Goal: Information Seeking & Learning: Learn about a topic

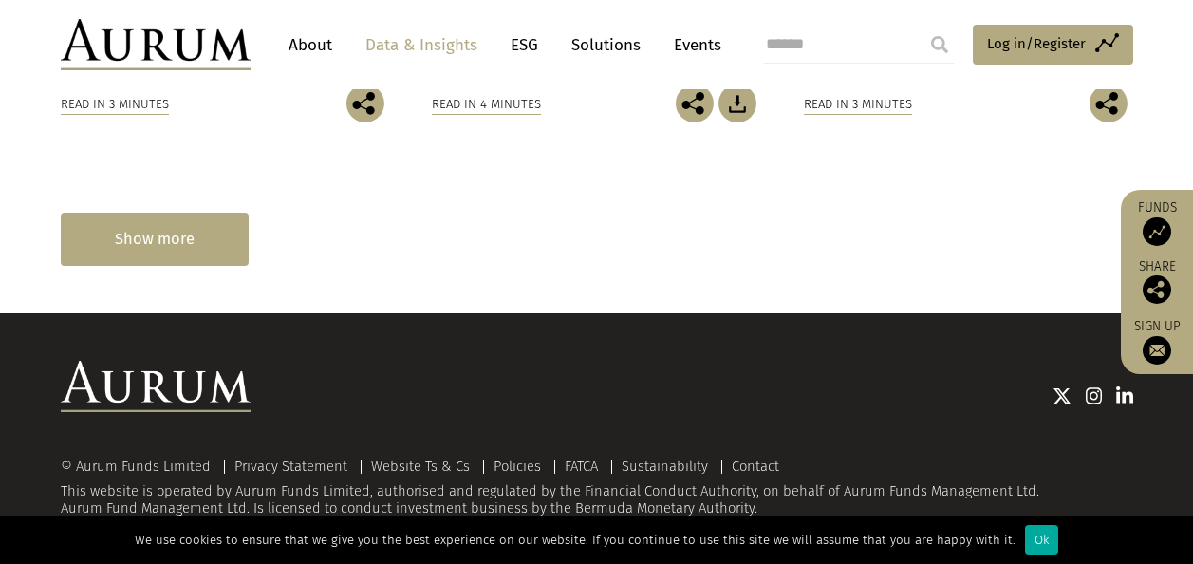
scroll to position [1429, 0]
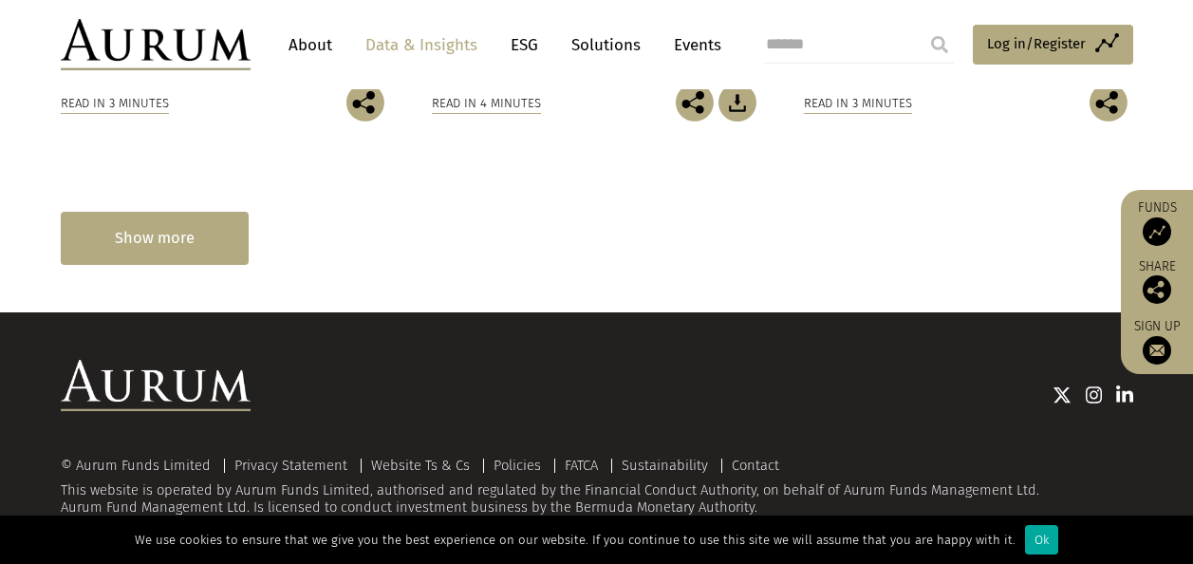
click at [196, 237] on div "Show more" at bounding box center [155, 238] width 188 height 52
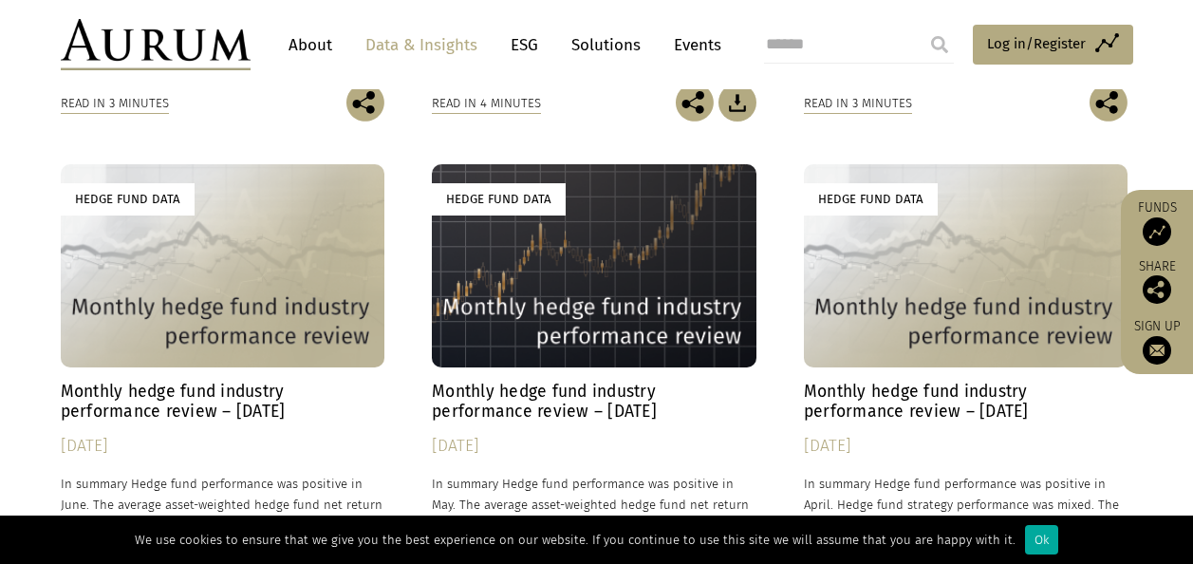
click at [246, 411] on h4 "Monthly hedge fund industry performance review – June 2025" at bounding box center [223, 402] width 325 height 40
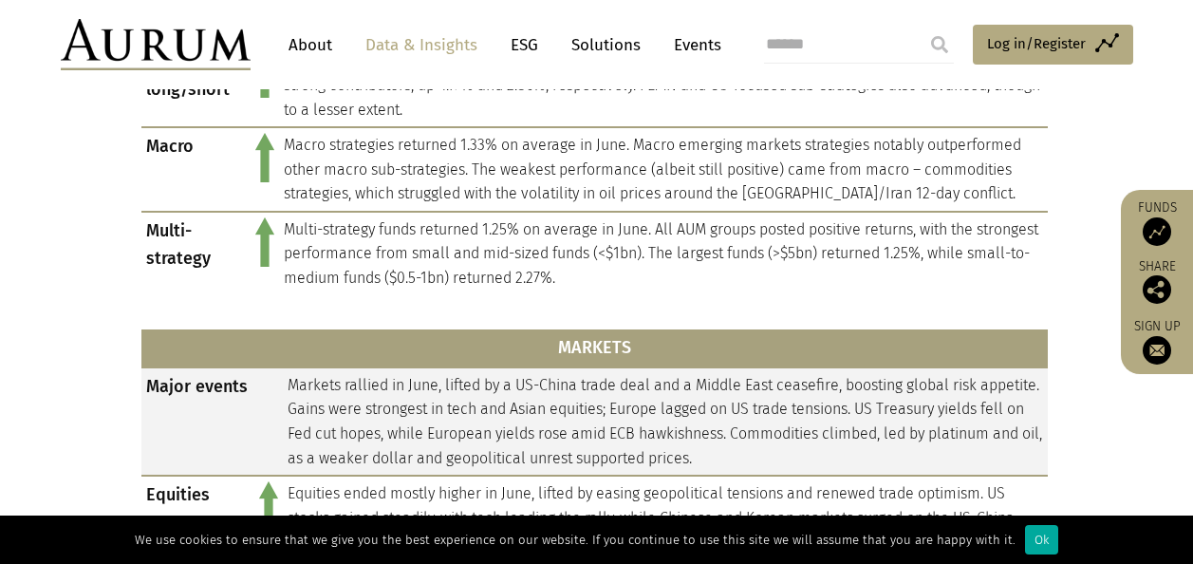
scroll to position [1329, 0]
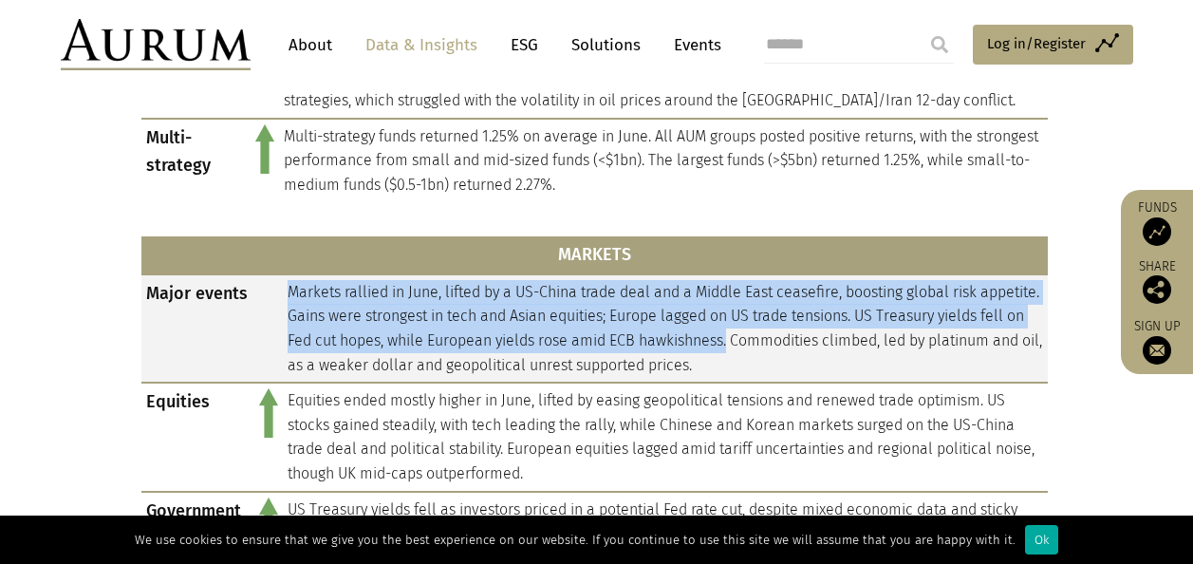
drag, startPoint x: 288, startPoint y: 296, endPoint x: 821, endPoint y: 330, distance: 534.5
click at [821, 330] on td "Markets rallied in June, lifted by a US-China trade deal and a Middle East ceas…" at bounding box center [665, 328] width 765 height 108
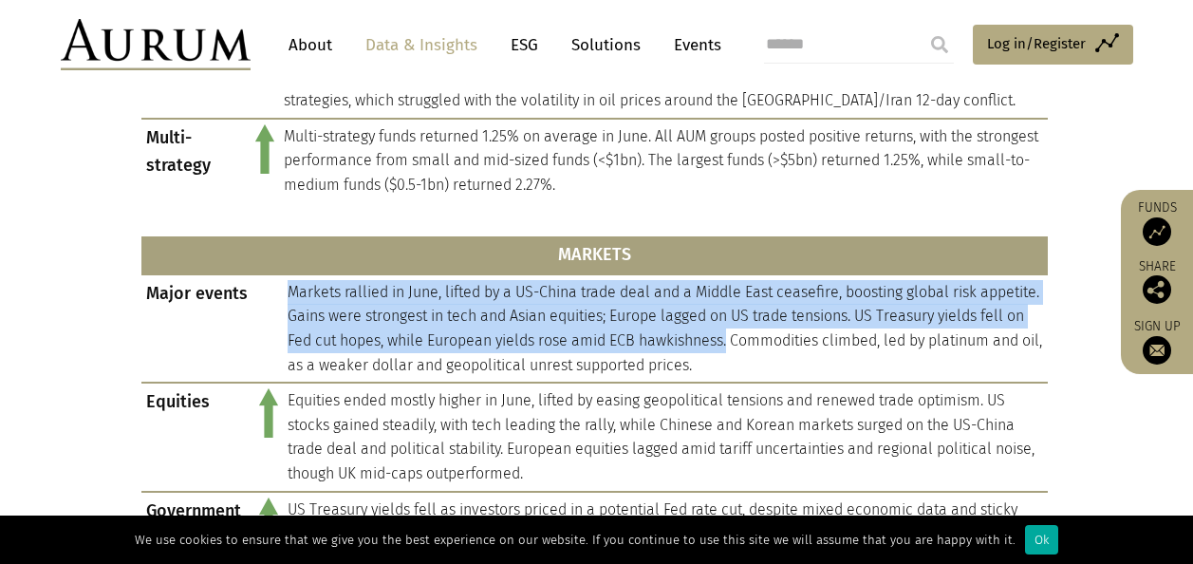
copy td "Markets rallied in June, lifted by a US-China trade deal and a Middle East ceas…"
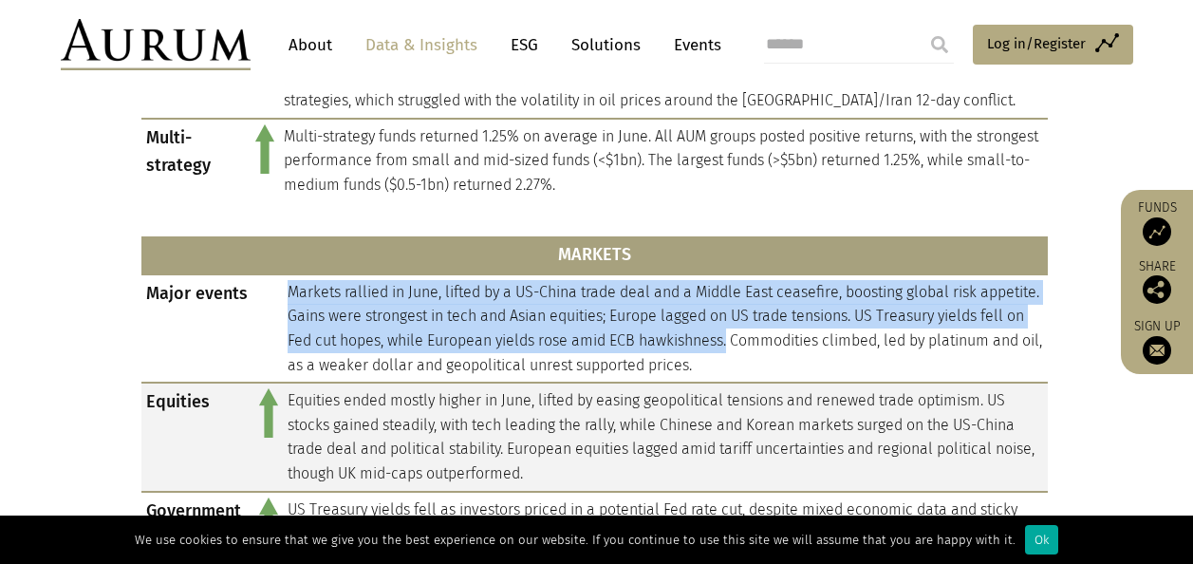
click at [331, 416] on td "Equities ended mostly higher in June, lifted by easing geopolitical tensions an…" at bounding box center [665, 436] width 765 height 108
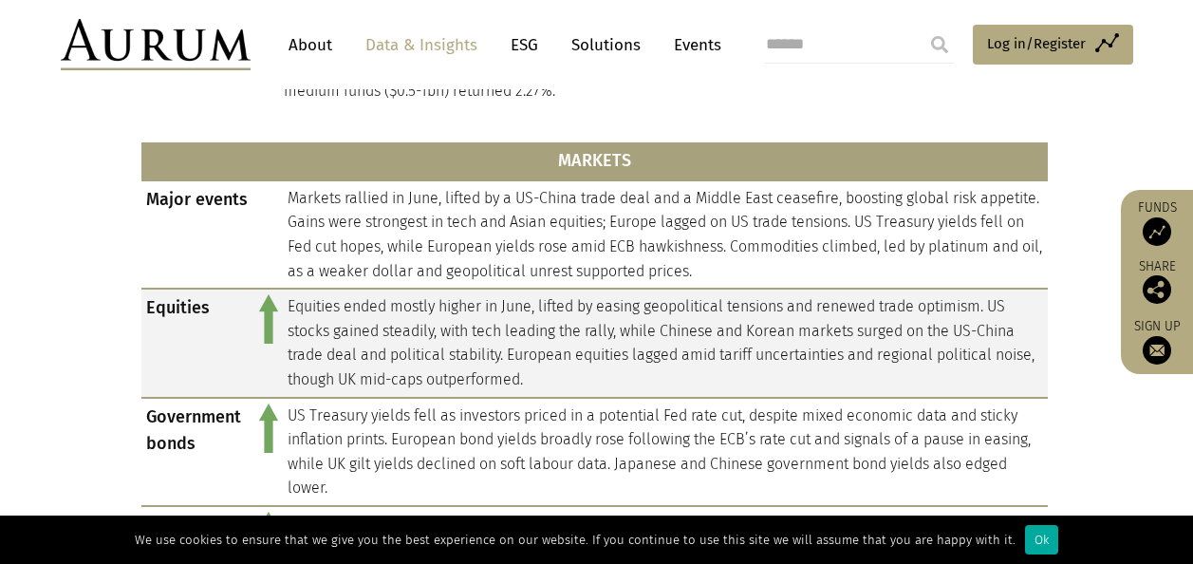
scroll to position [1424, 0]
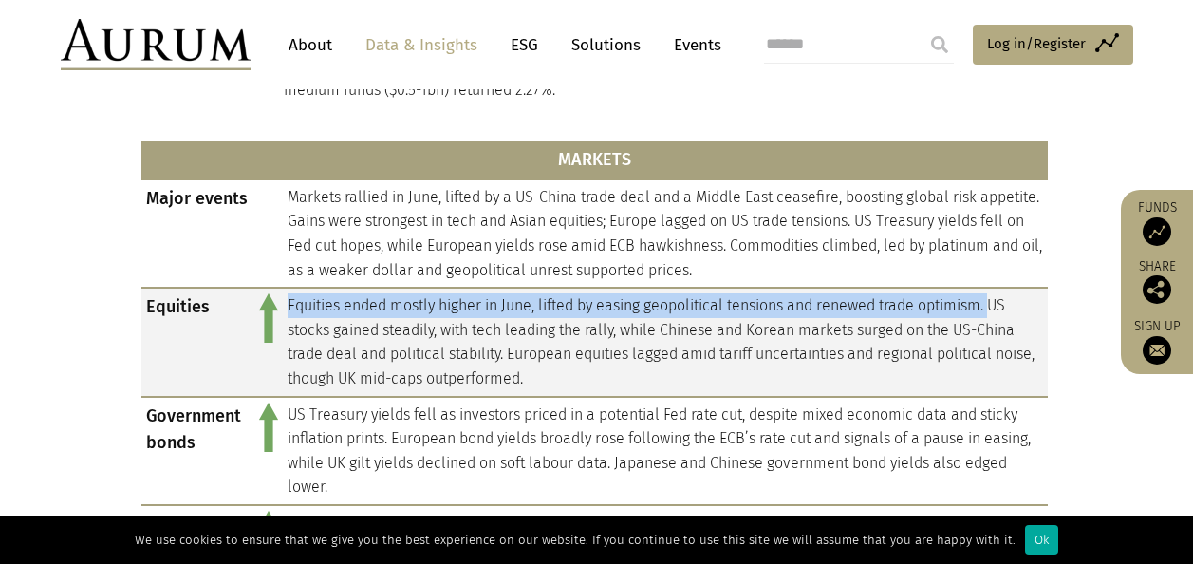
drag, startPoint x: 336, startPoint y: 303, endPoint x: 998, endPoint y: 304, distance: 661.5
click at [998, 304] on td "Equities ended mostly higher in June, lifted by easing geopolitical tensions an…" at bounding box center [665, 342] width 765 height 108
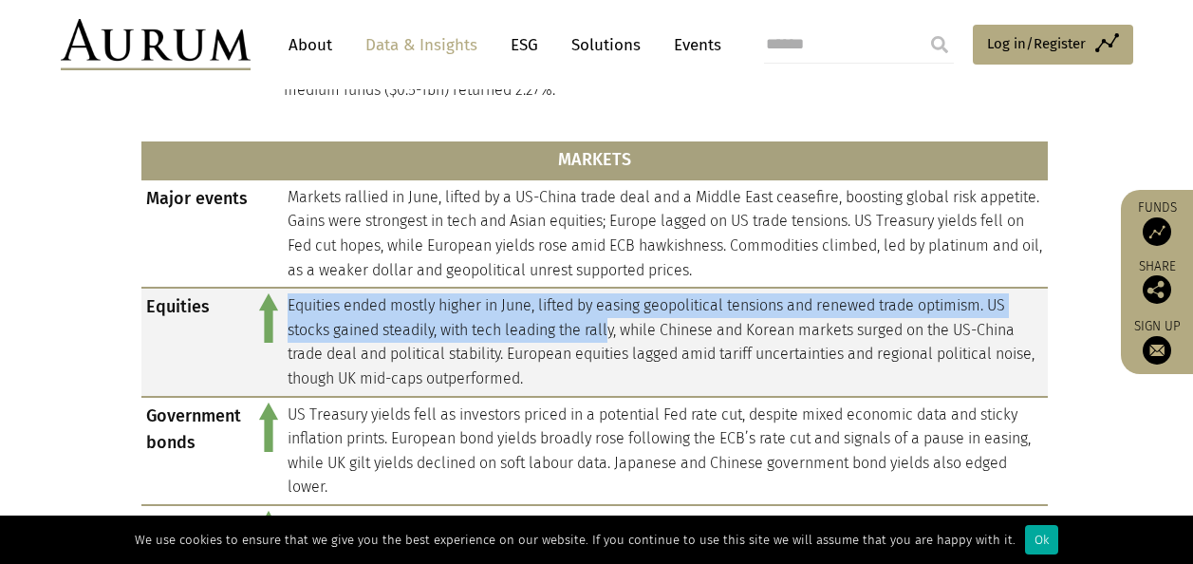
click at [611, 327] on td "Equities ended mostly higher in June, lifted by easing geopolitical tensions an…" at bounding box center [665, 342] width 765 height 108
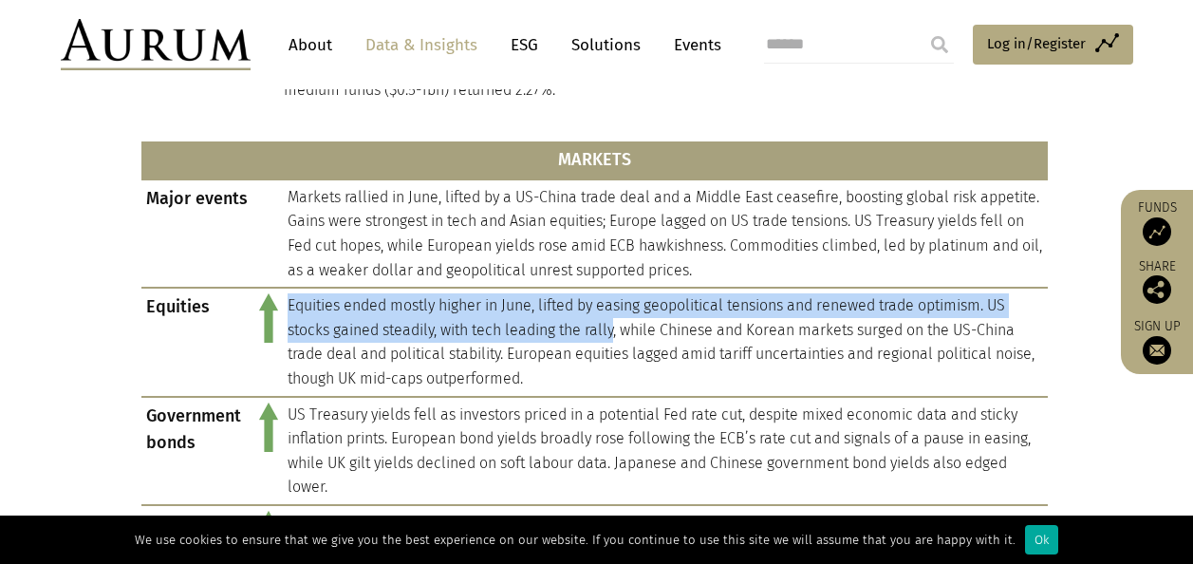
copy td "Equities ended mostly higher in June, lifted by easing geopolitical tensions an…"
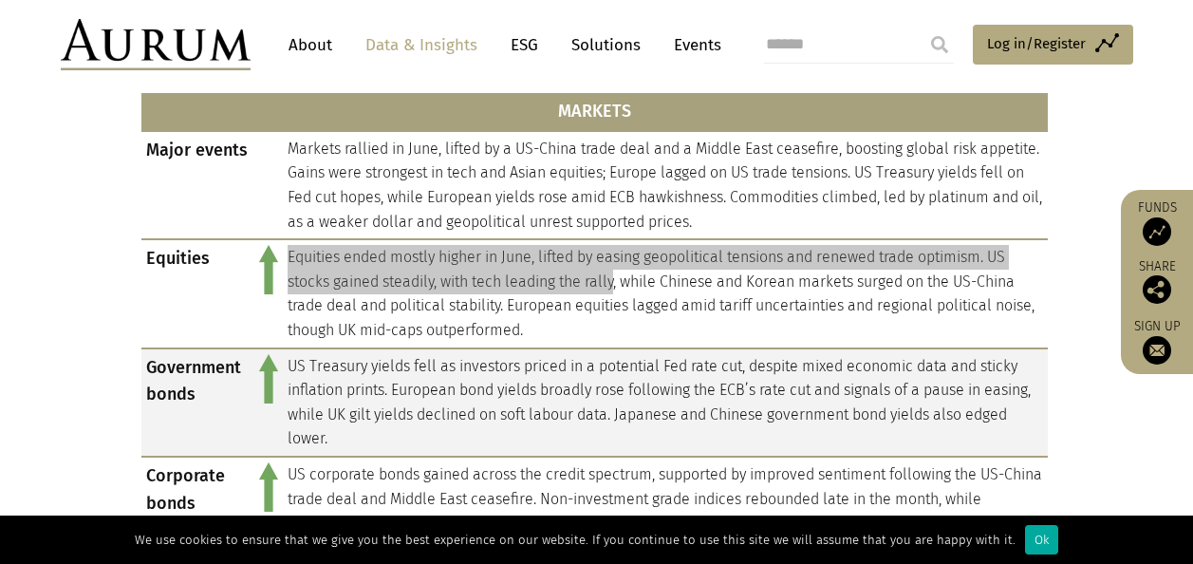
scroll to position [1519, 0]
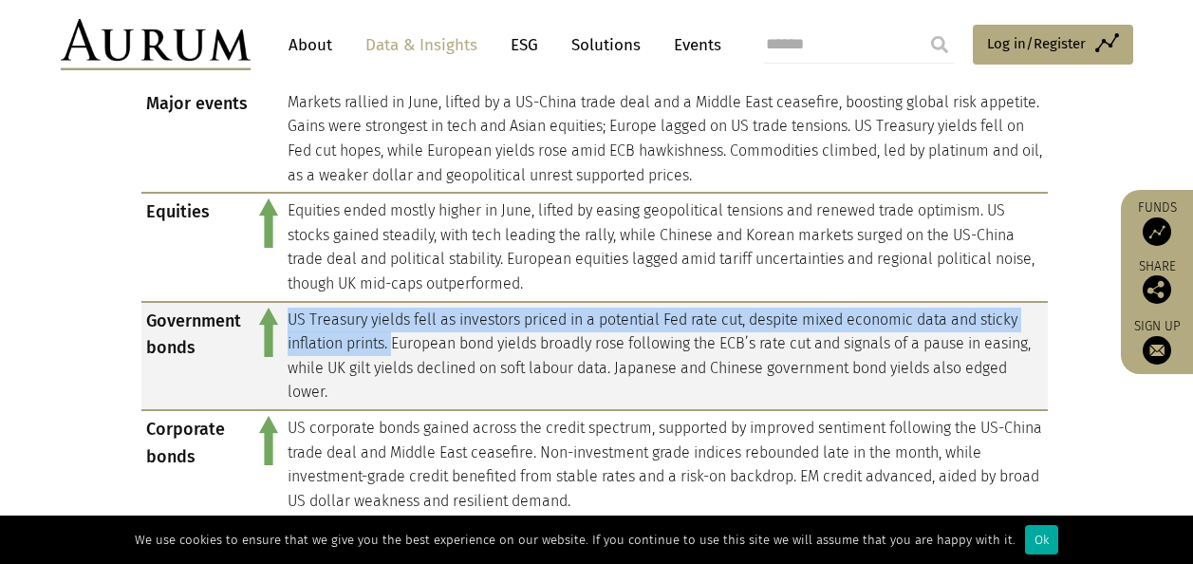
drag, startPoint x: 290, startPoint y: 321, endPoint x: 394, endPoint y: 340, distance: 105.2
click at [394, 340] on td "US Treasury yields fell as investors priced in a potential Fed rate cut, despit…" at bounding box center [665, 356] width 765 height 108
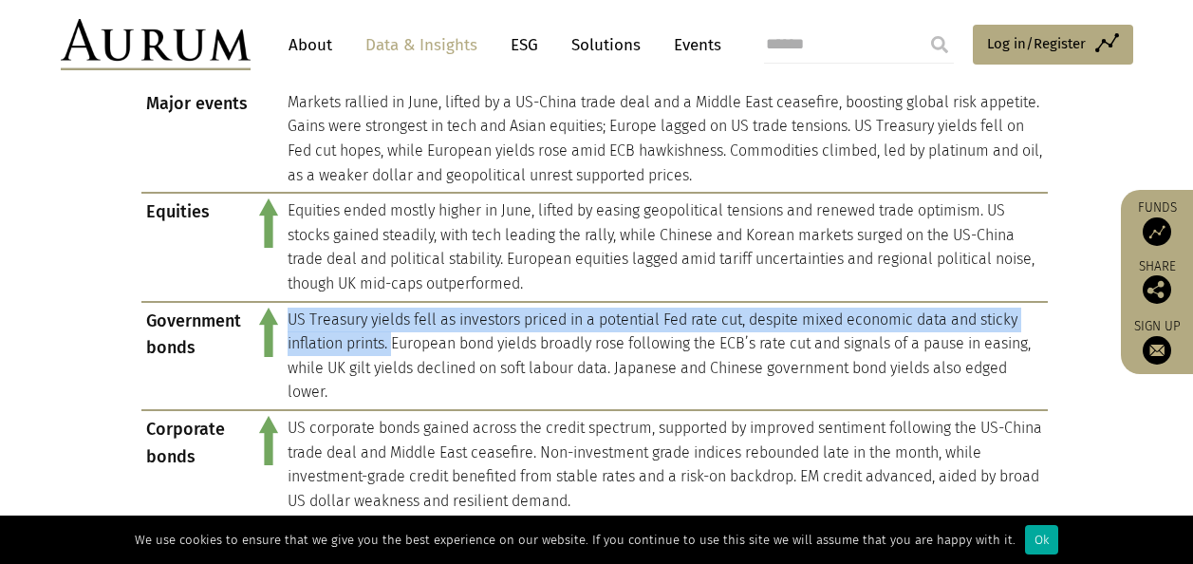
copy td "US Treasury yields fell as investors priced in a potential Fed rate cut, despit…"
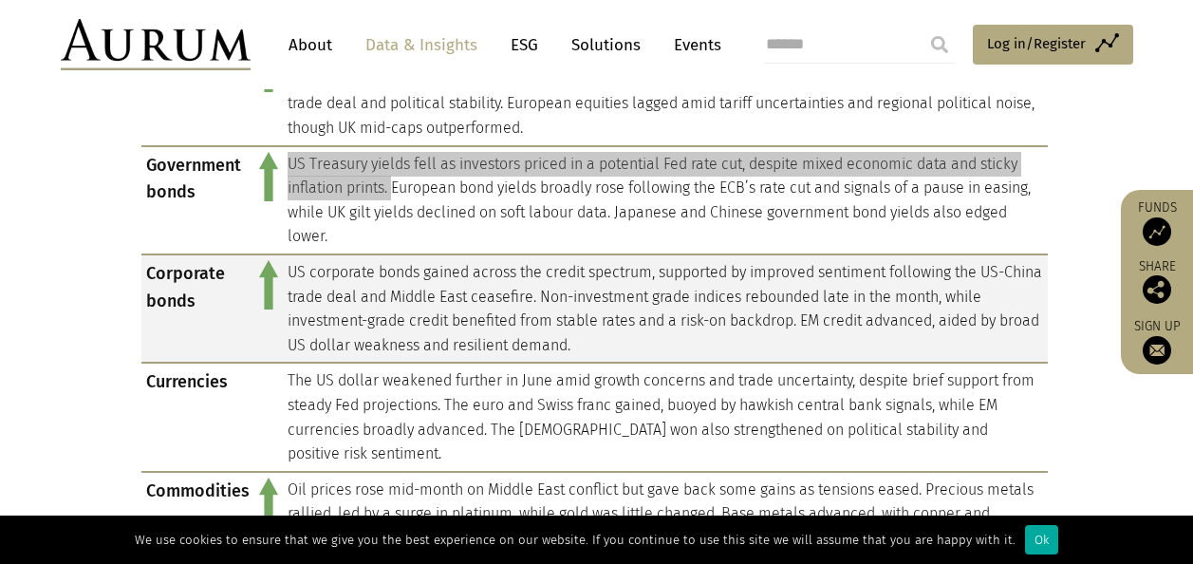
scroll to position [1708, 0]
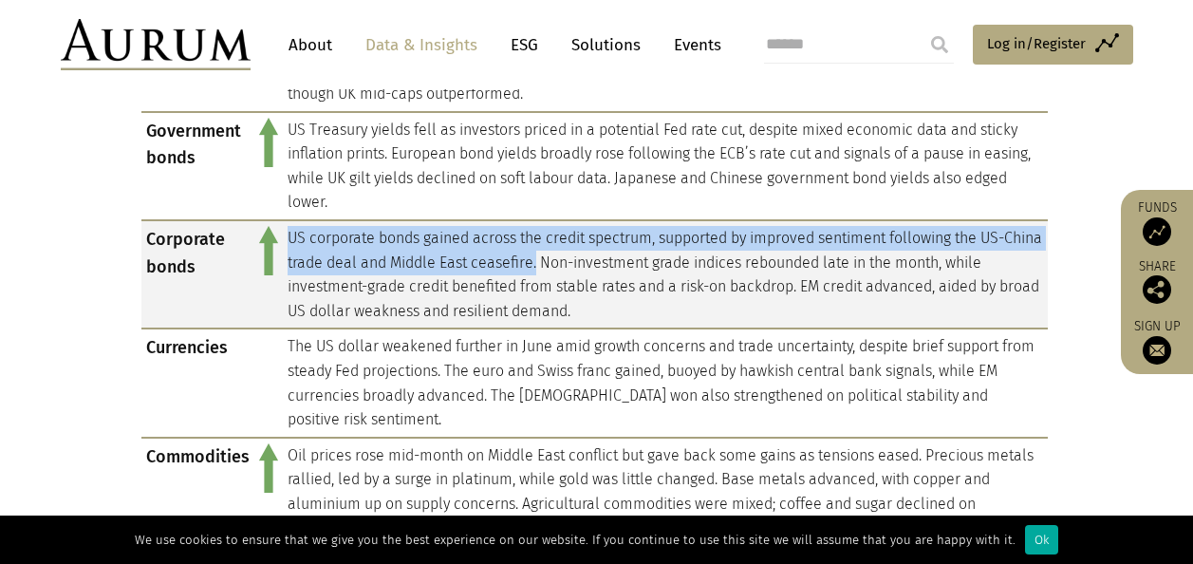
drag, startPoint x: 289, startPoint y: 238, endPoint x: 577, endPoint y: 252, distance: 287.9
click at [577, 252] on td "US corporate bonds gained across the credit spectrum, supported by improved sen…" at bounding box center [665, 274] width 765 height 108
copy td "US corporate bonds gained across the credit spectrum, supported by improved sen…"
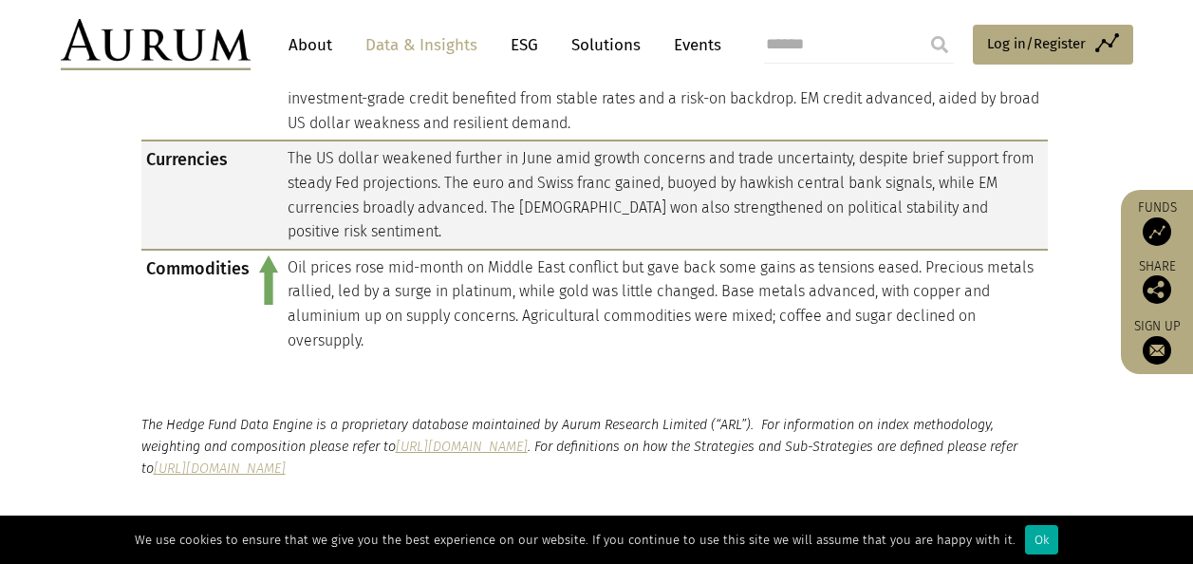
scroll to position [1898, 0]
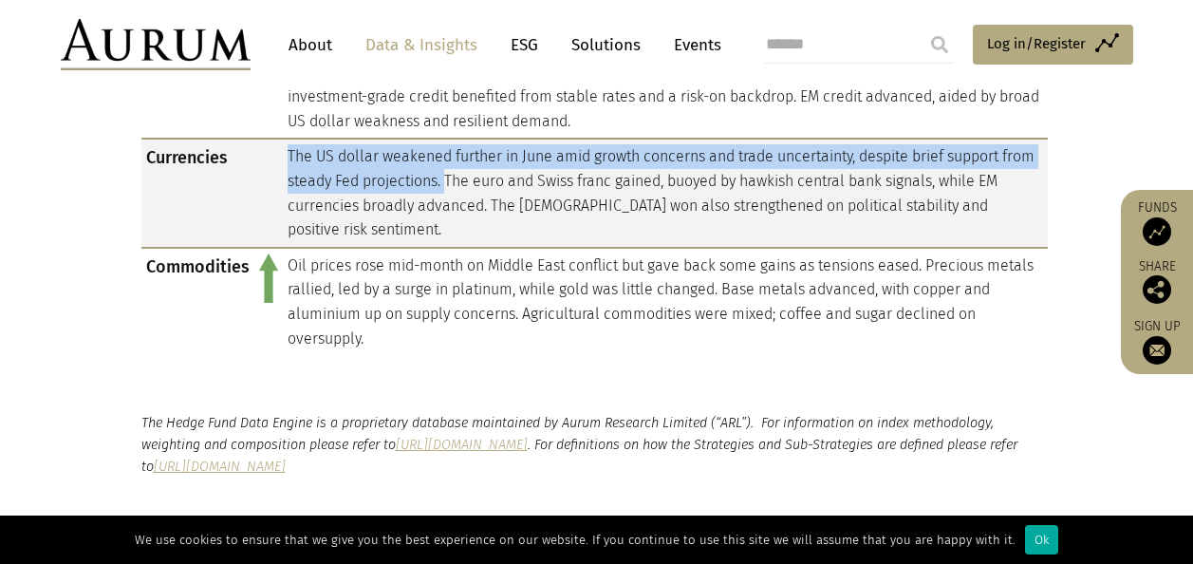
drag, startPoint x: 282, startPoint y: 156, endPoint x: 482, endPoint y: 178, distance: 201.6
click at [482, 178] on td "The US dollar weakened further in June amid growth concerns and trade uncertain…" at bounding box center [665, 193] width 765 height 108
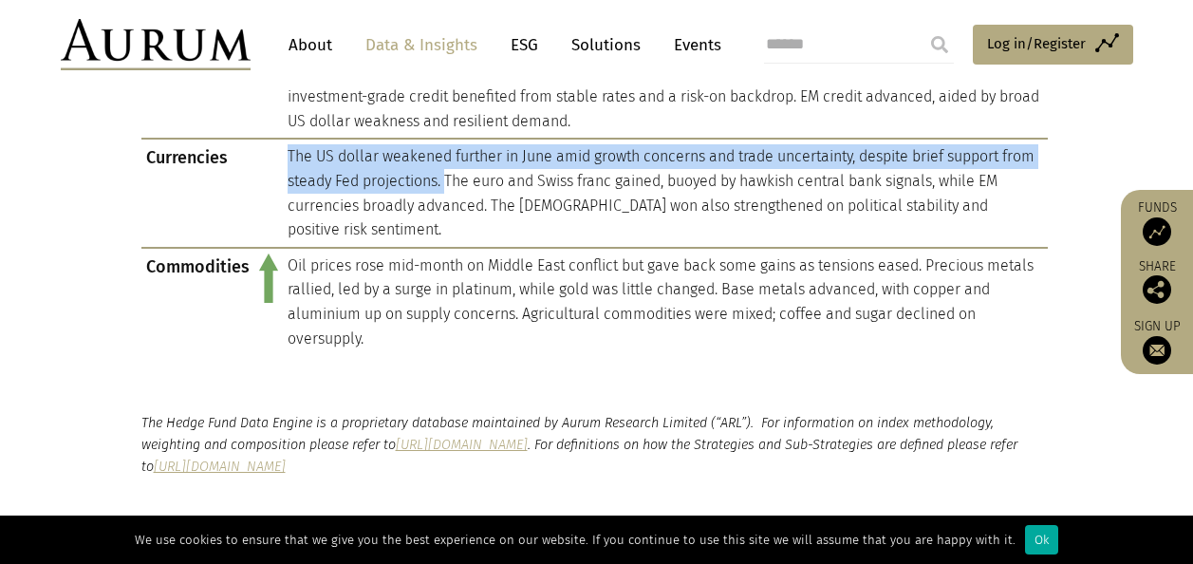
copy td "The US dollar weakened further in June amid growth concerns and trade uncertain…"
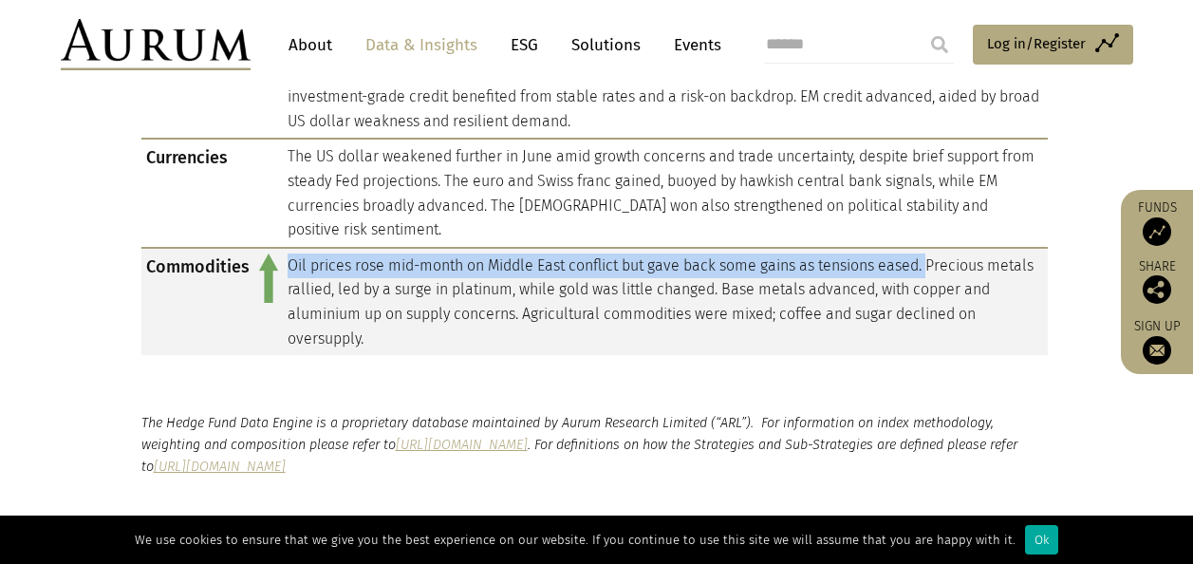
drag, startPoint x: 287, startPoint y: 264, endPoint x: 933, endPoint y: 261, distance: 646.4
click at [933, 261] on td "Oil prices rose mid-month on Middle East conflict but gave back some gains as t…" at bounding box center [665, 301] width 765 height 107
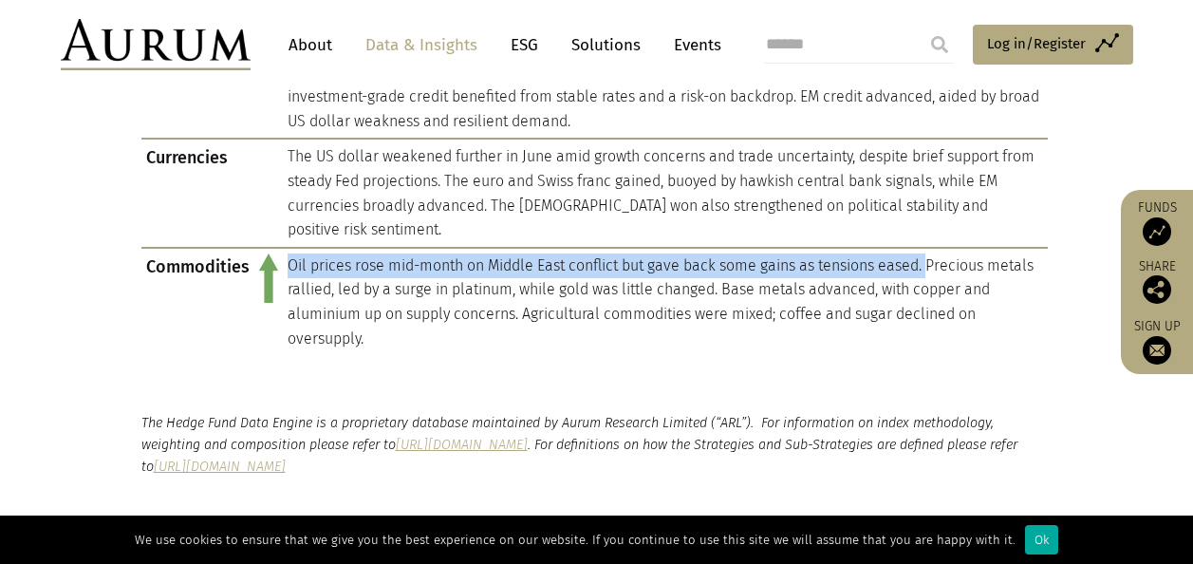
copy td "Oil prices rose mid-month on Middle East conflict but gave back some gains as t…"
